Goal: Task Accomplishment & Management: Manage account settings

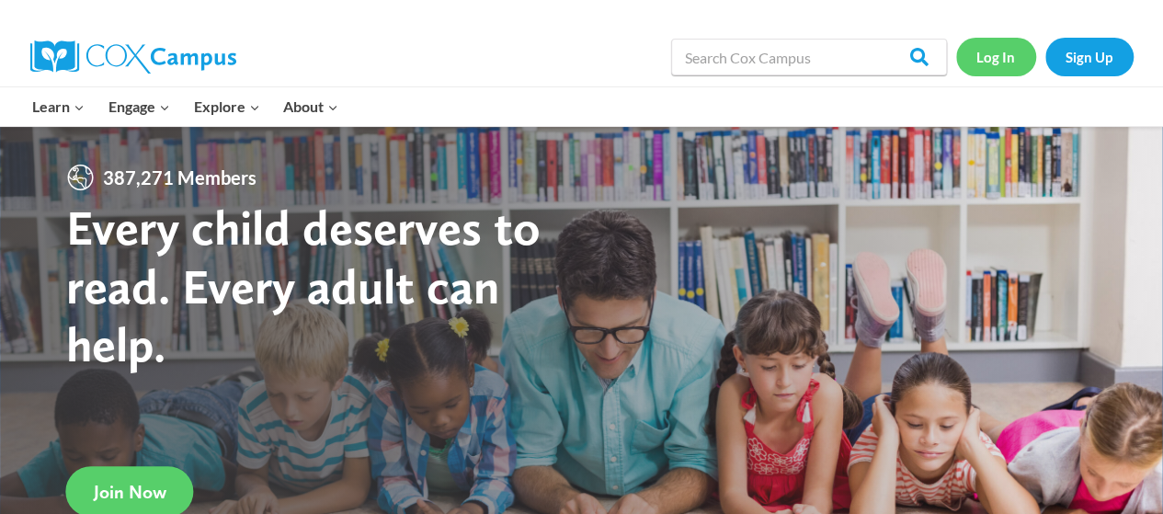
click at [990, 46] on link "Log In" at bounding box center [996, 57] width 80 height 38
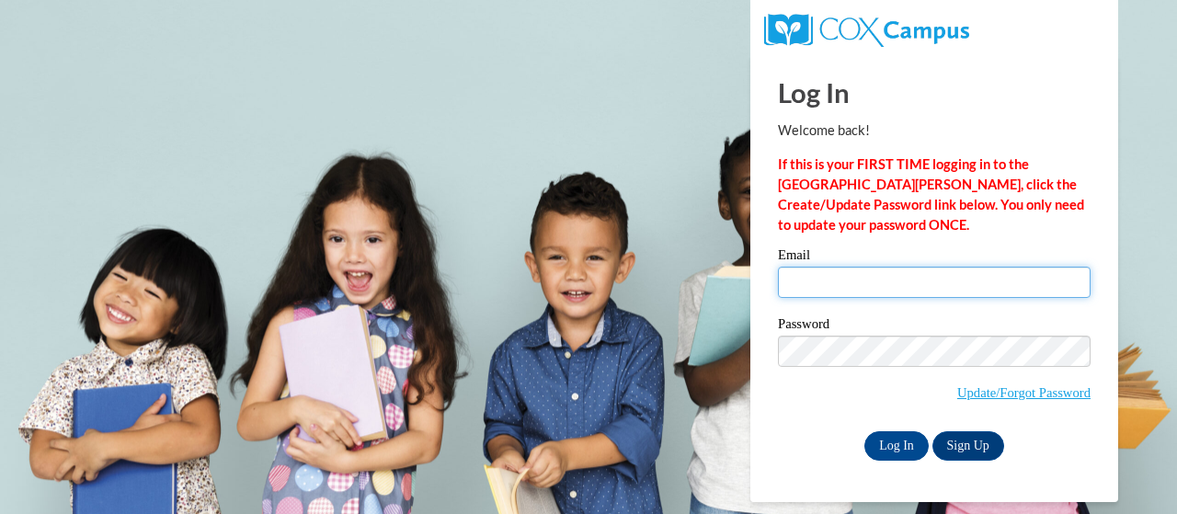
click at [848, 292] on input "Email" at bounding box center [934, 282] width 313 height 31
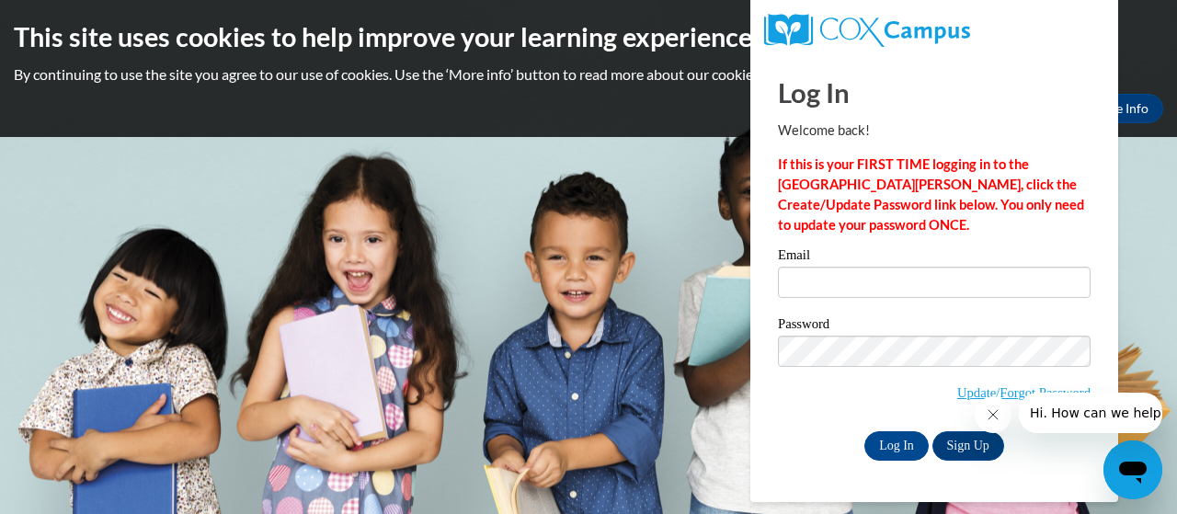
click at [799, 417] on div "Password Update/Forgot Password" at bounding box center [934, 371] width 313 height 109
click at [829, 280] on input "Email" at bounding box center [934, 282] width 313 height 31
type input "ahampton20@student.gsu.edu"
click at [888, 438] on input "Log In" at bounding box center [896, 445] width 64 height 29
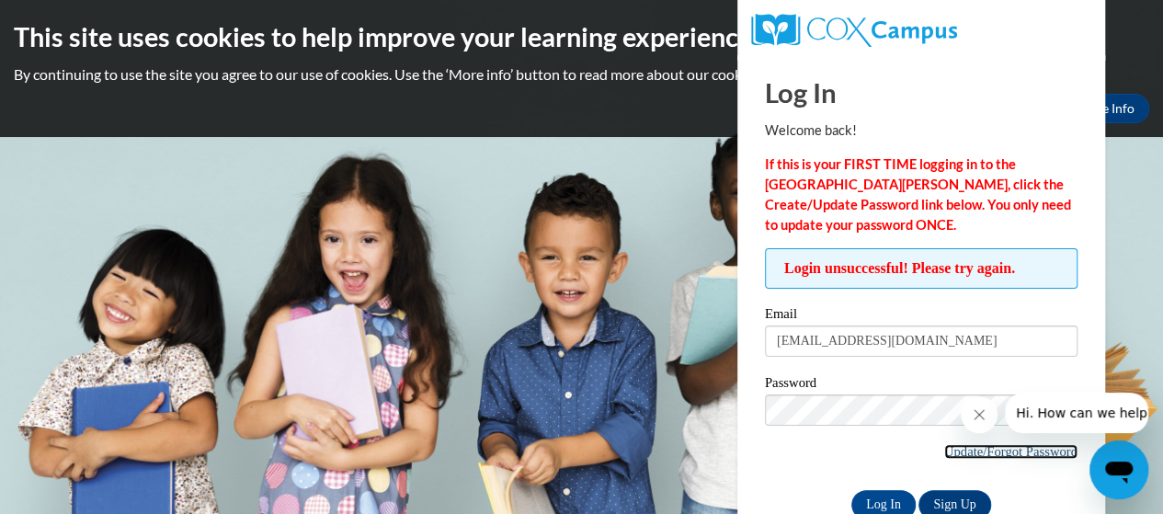
click at [962, 451] on link "Update/Forgot Password" at bounding box center [1010, 451] width 133 height 15
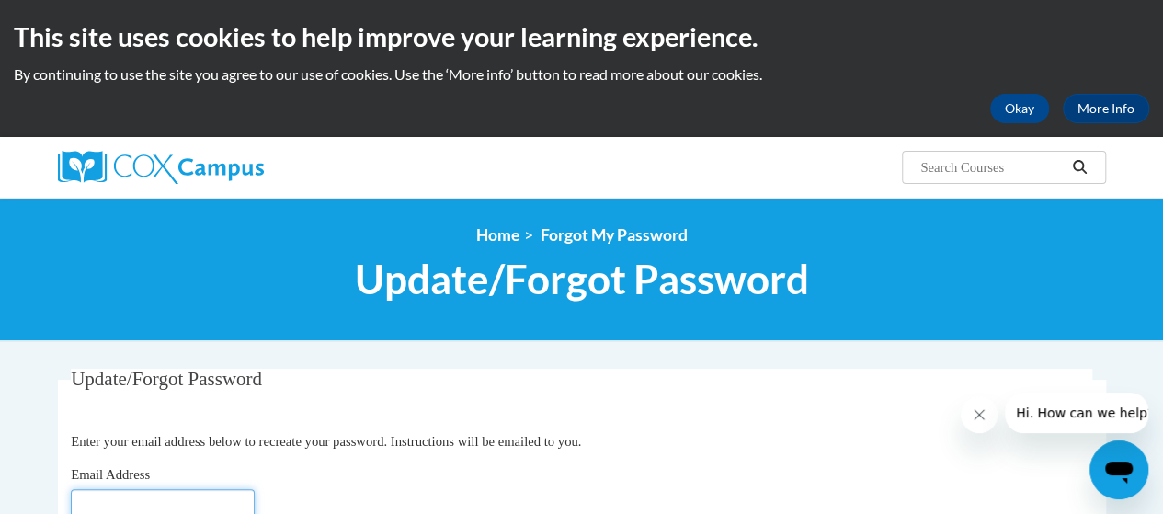
click at [148, 496] on input "Email Address" at bounding box center [163, 504] width 184 height 31
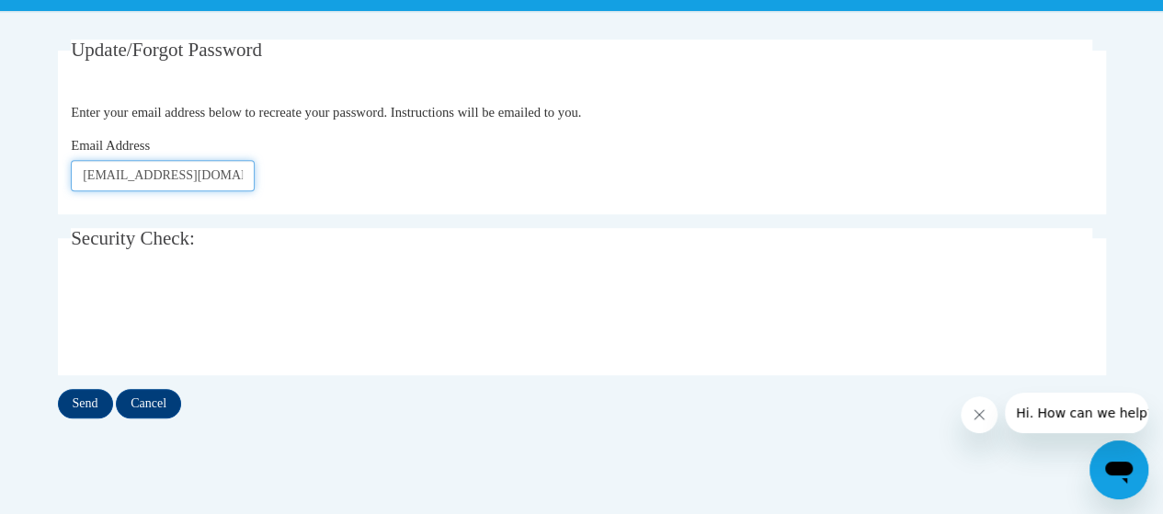
scroll to position [0, 20]
drag, startPoint x: 208, startPoint y: 177, endPoint x: 314, endPoint y: 189, distance: 107.2
click at [314, 189] on div "Email Address ashley.bryanthamp@apsk12.org" at bounding box center [582, 163] width 1022 height 56
type input "ashley.bryanthamp@atlanta.k12.ga.us"
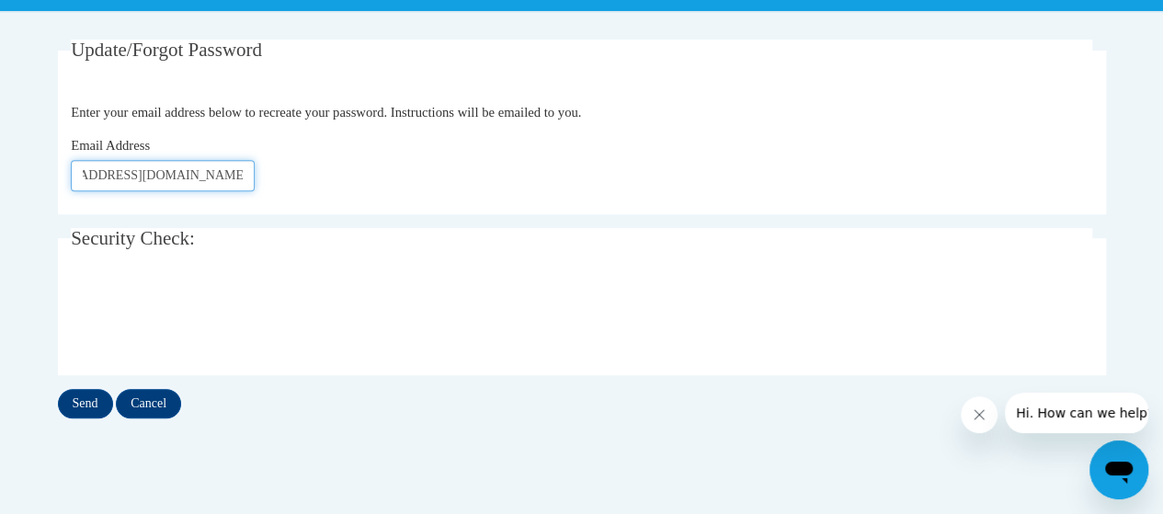
click button "Refresh captcha" at bounding box center [0, 0] width 0 height 0
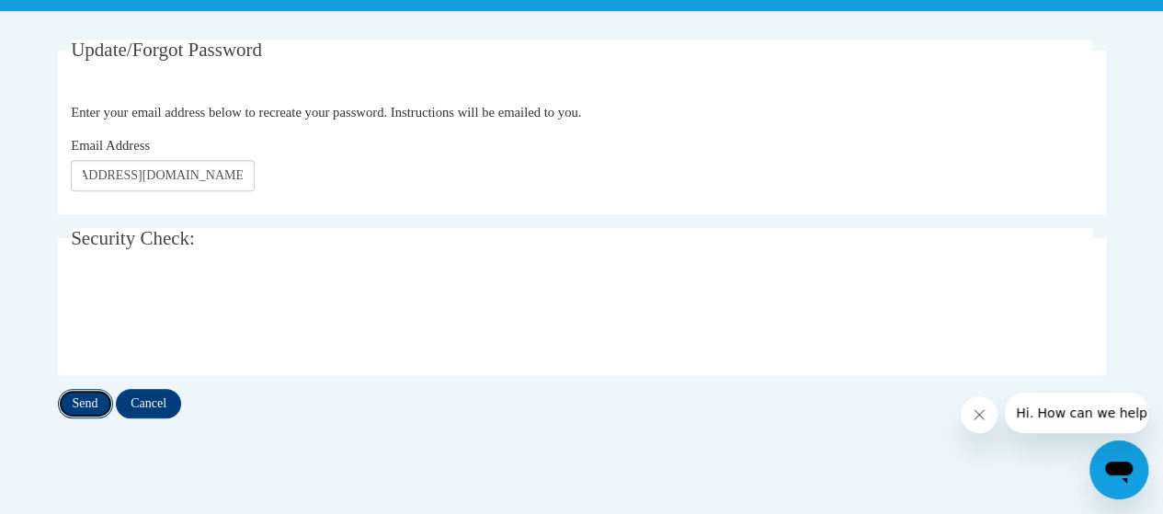
scroll to position [0, 0]
click at [80, 400] on input "Send" at bounding box center [85, 403] width 55 height 29
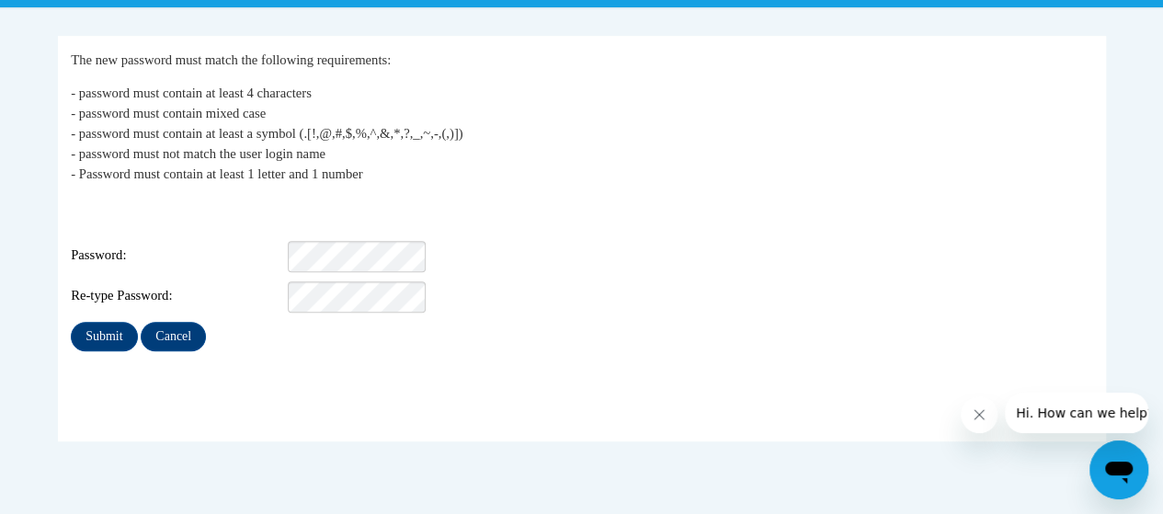
scroll to position [344, 0]
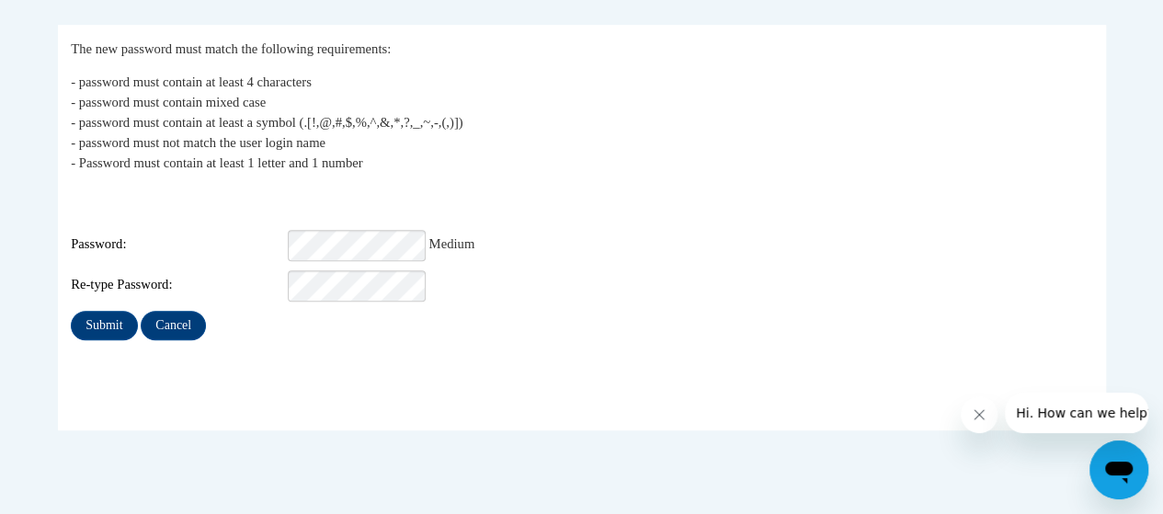
click at [805, 284] on div "Re-type Password:" at bounding box center [582, 285] width 1022 height 31
click at [107, 311] on input "Submit" at bounding box center [104, 325] width 66 height 29
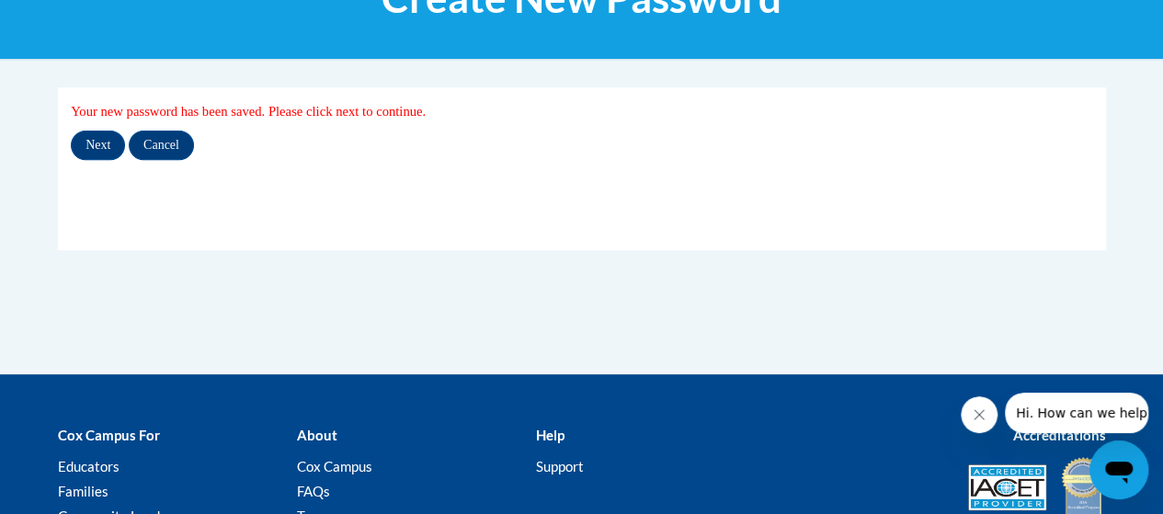
scroll to position [324, 0]
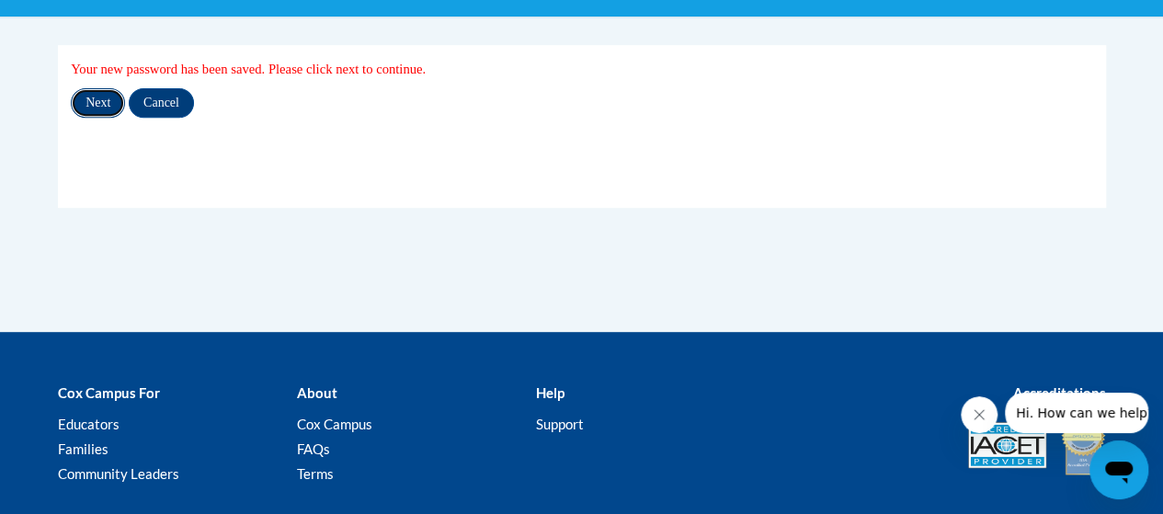
click at [96, 108] on input "Next" at bounding box center [98, 102] width 54 height 29
